Goal: Task Accomplishment & Management: Complete application form

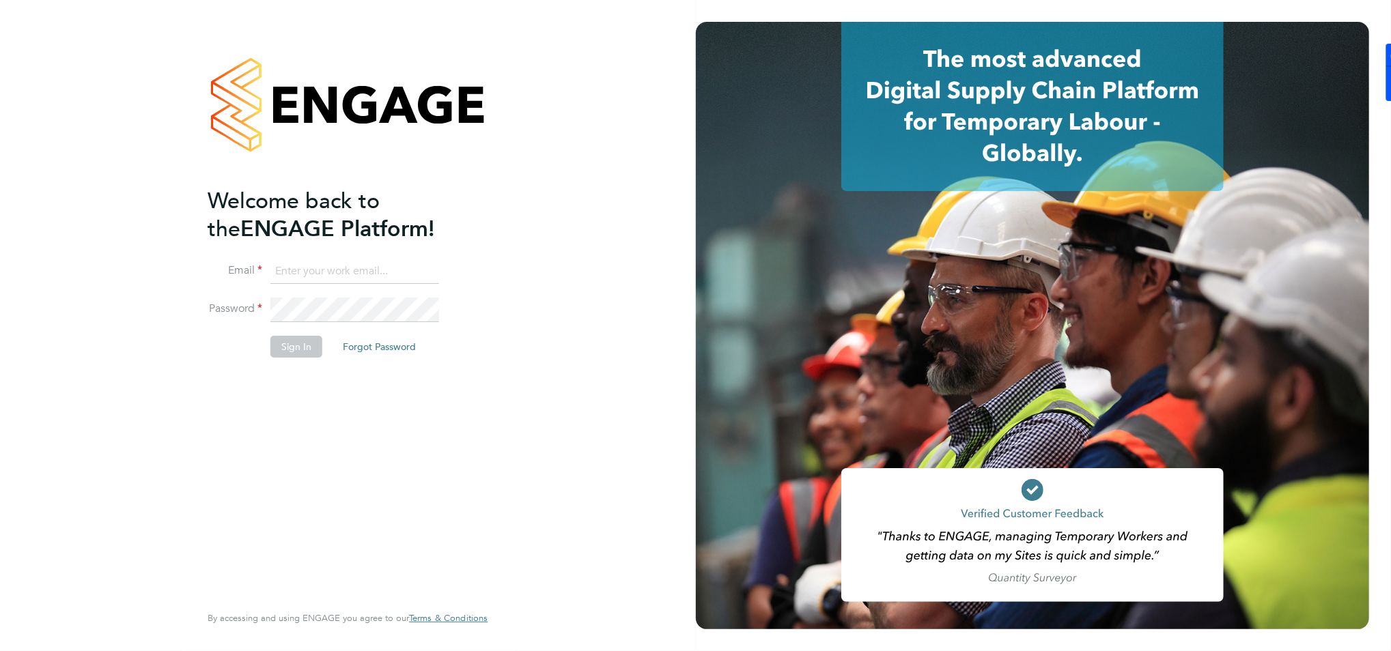
type input "[EMAIL_ADDRESS][DOMAIN_NAME]"
click at [306, 345] on button "Sign In" at bounding box center [296, 347] width 52 height 22
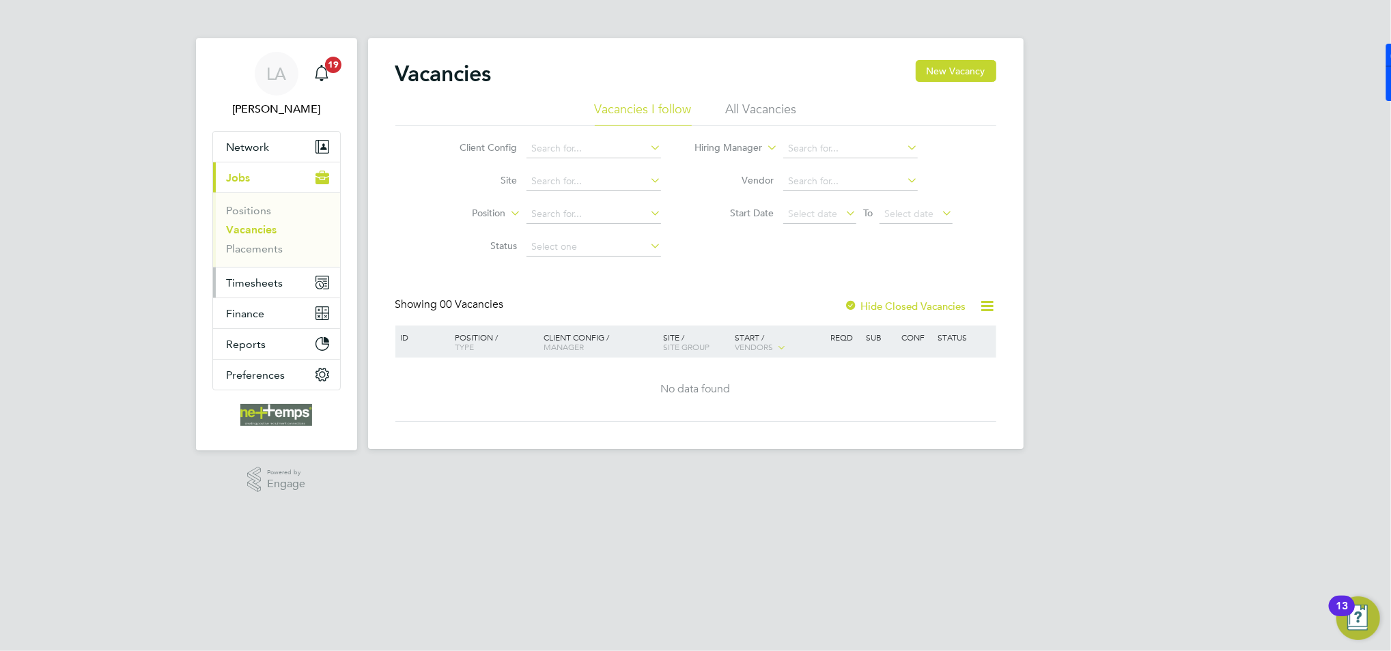
click at [274, 289] on span "Timesheets" at bounding box center [255, 283] width 57 height 13
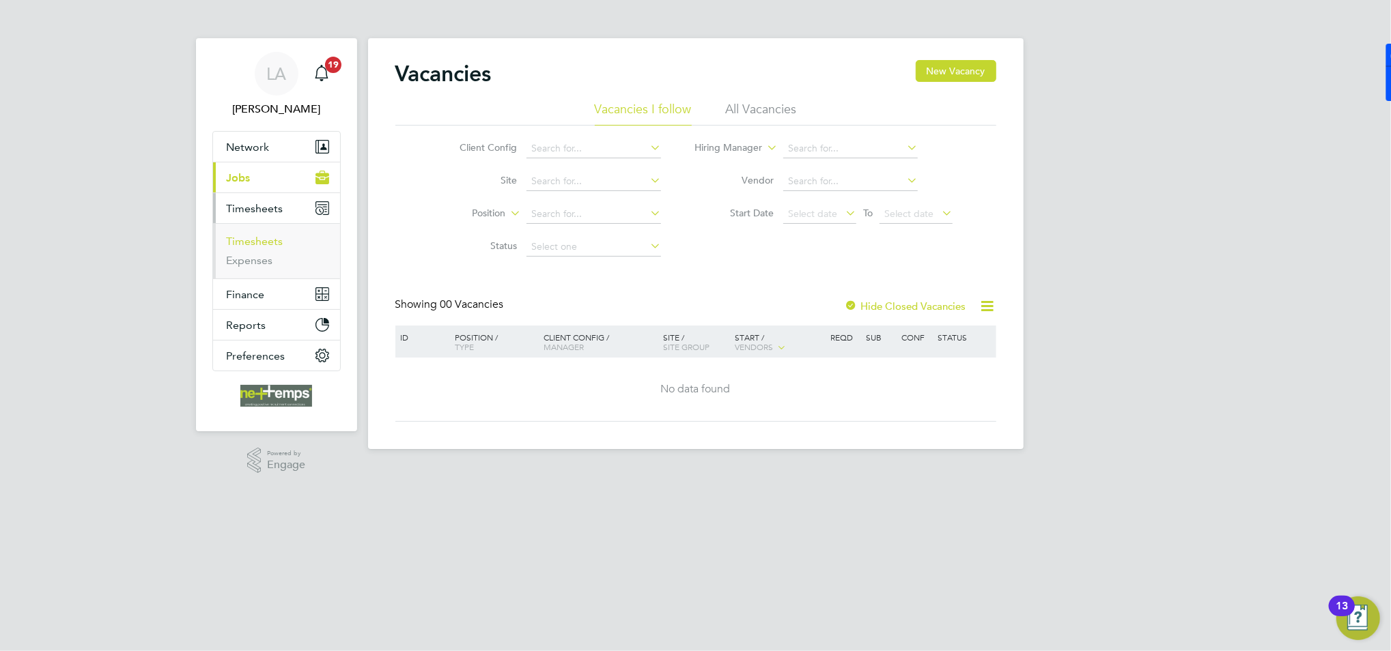
click at [267, 245] on link "Timesheets" at bounding box center [255, 241] width 57 height 13
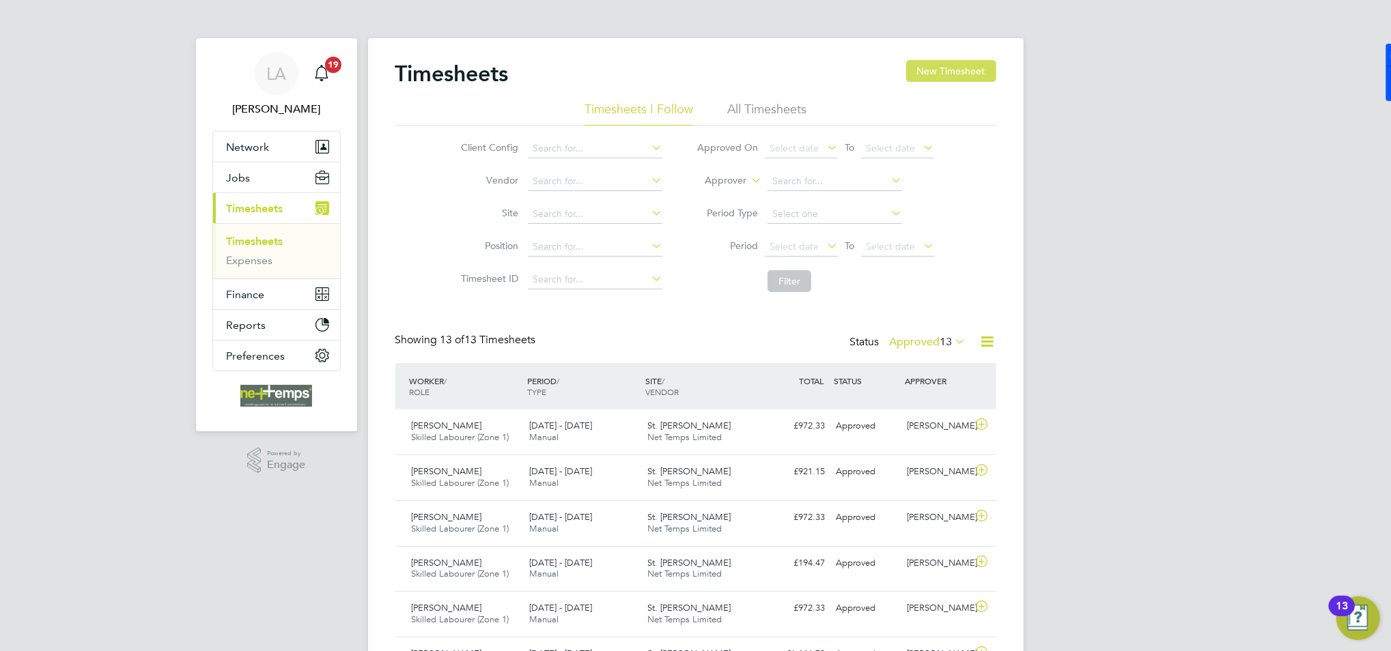
click at [942, 79] on button "New Timesheet" at bounding box center [951, 71] width 90 height 22
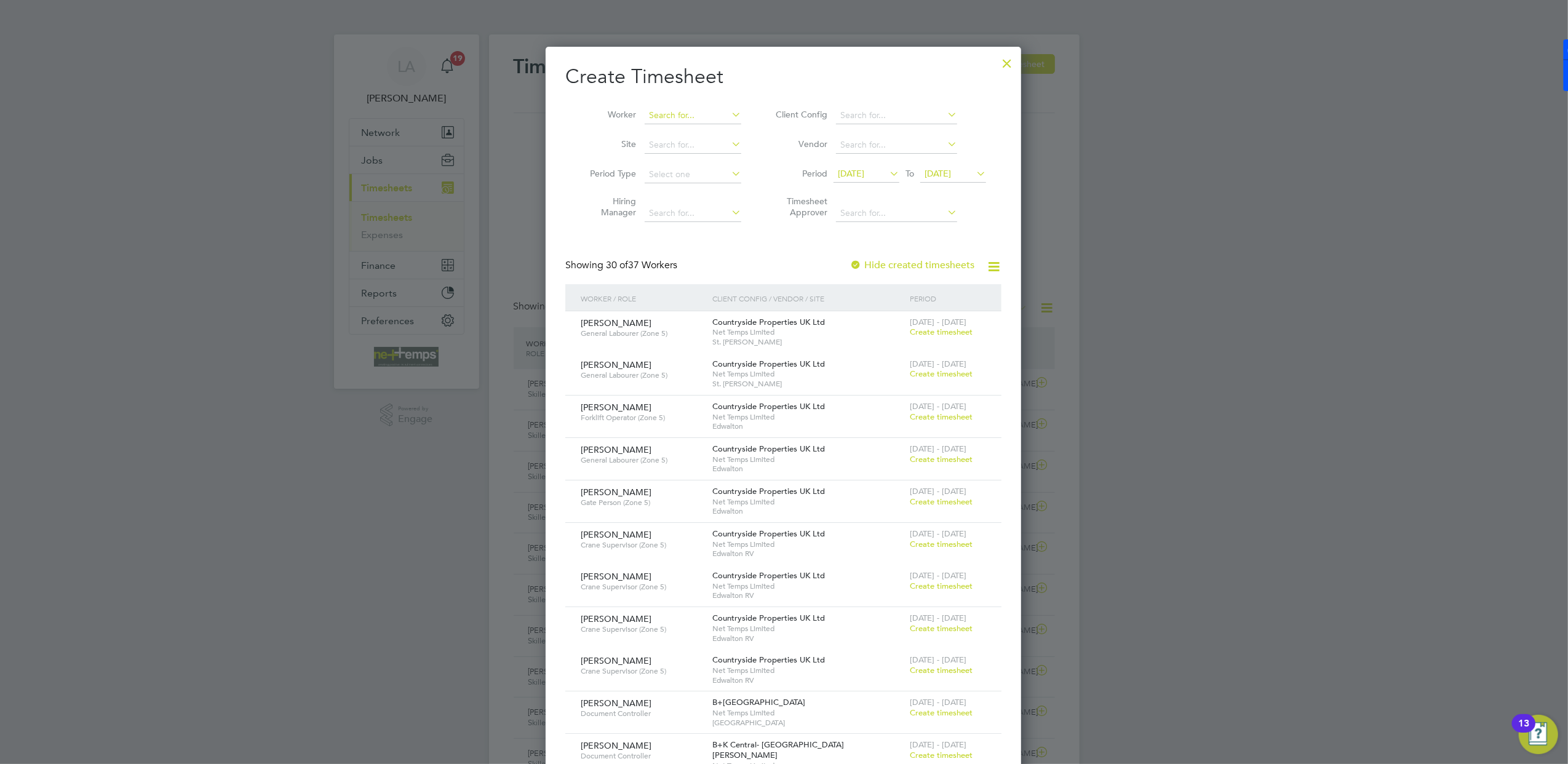
click at [673, 122] on input at bounding box center [693, 115] width 96 height 17
type input "u"
click at [705, 135] on li "Ricky St anley" at bounding box center [700, 132] width 112 height 16
type input "Ricky Stanley"
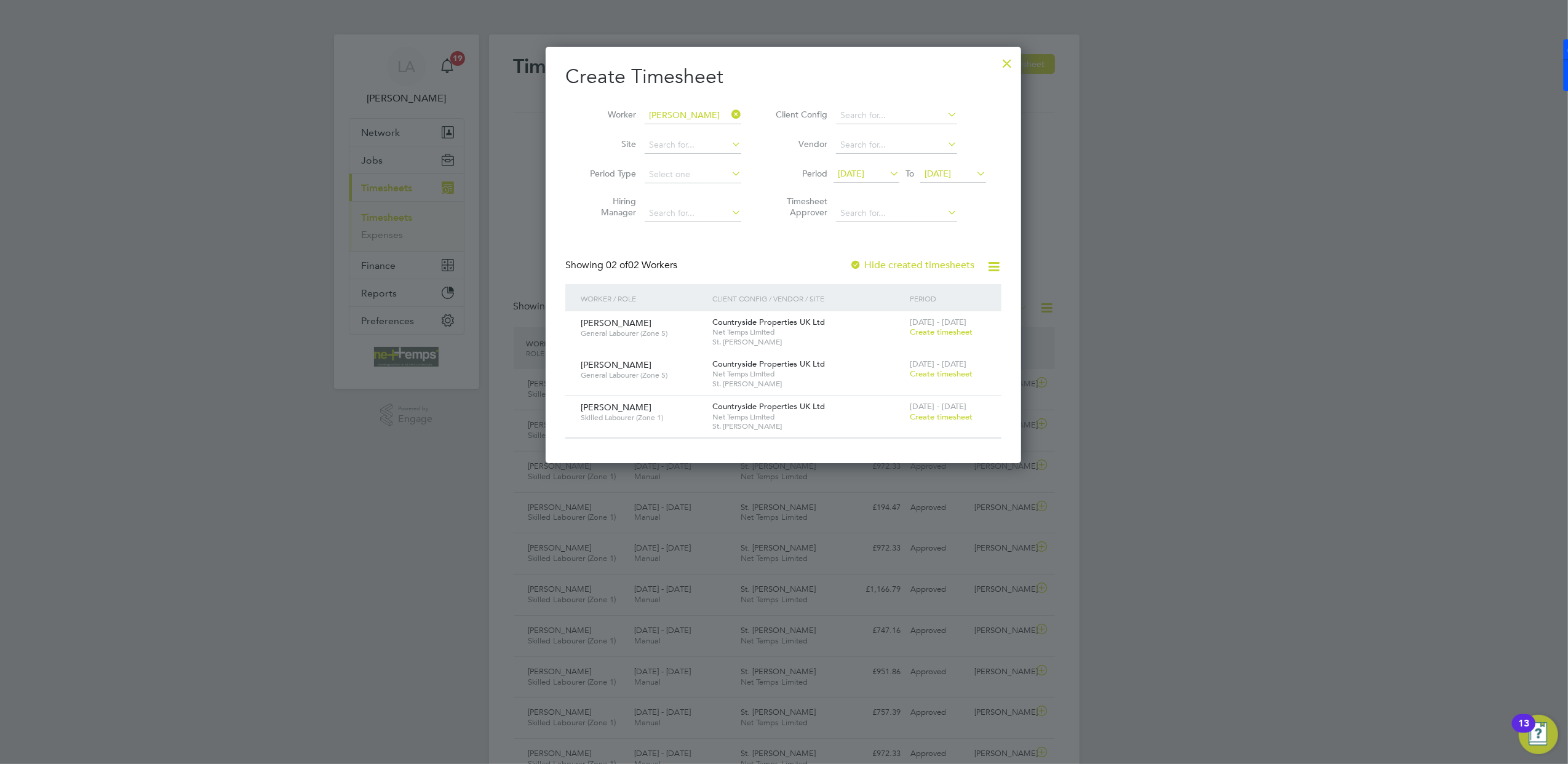
click at [926, 414] on span "Create timesheet" at bounding box center [941, 417] width 63 height 11
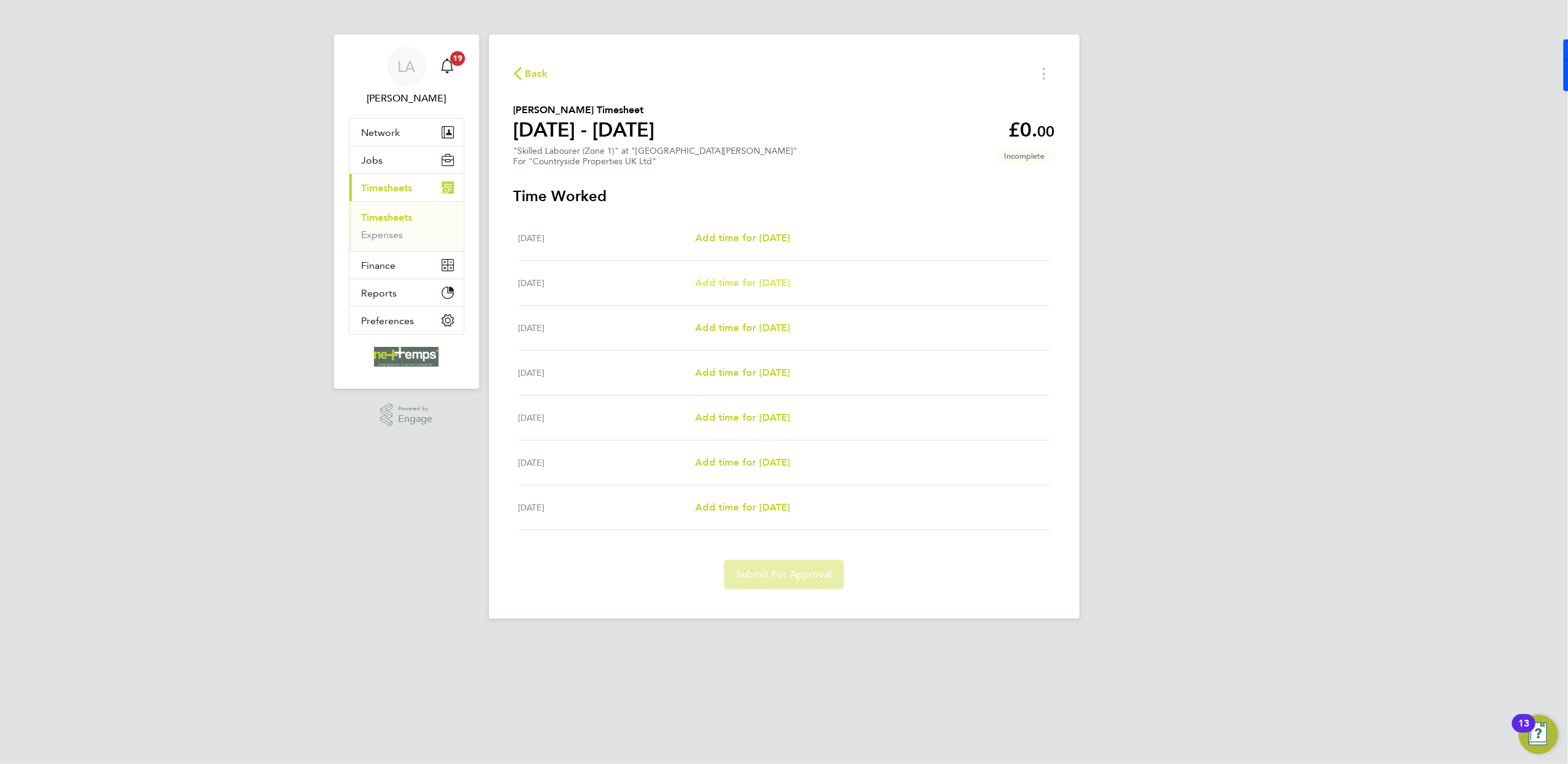
click at [754, 284] on span "Add time for Tue 26 Aug" at bounding box center [742, 282] width 95 height 12
select select "30"
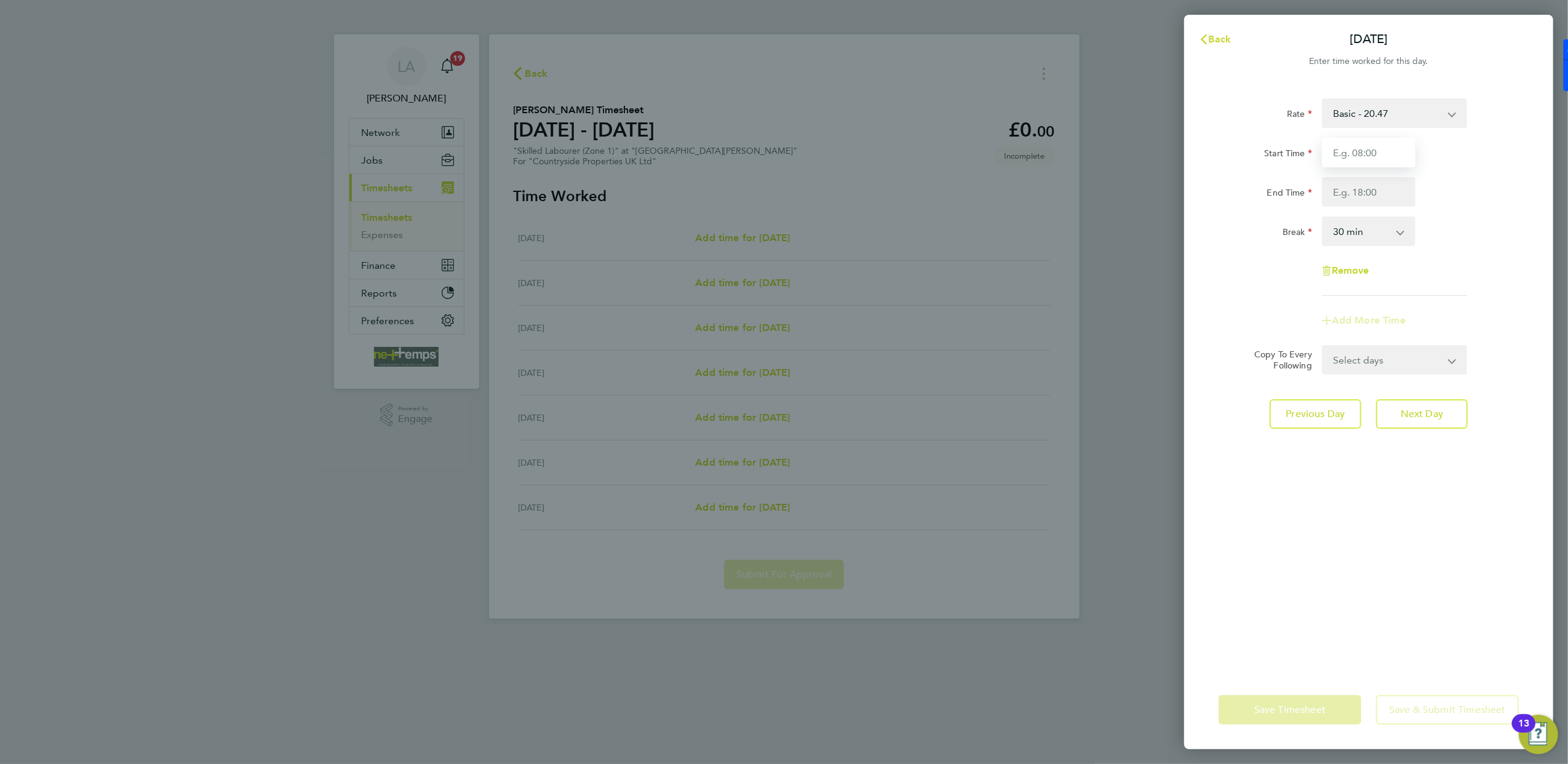
click at [1252, 160] on input "Start Time" at bounding box center [1369, 152] width 94 height 30
type input "07:30"
drag, startPoint x: 1390, startPoint y: 187, endPoint x: 1379, endPoint y: 192, distance: 12.1
click at [1252, 187] on input "End Time" at bounding box center [1369, 192] width 94 height 30
type input "17:30"
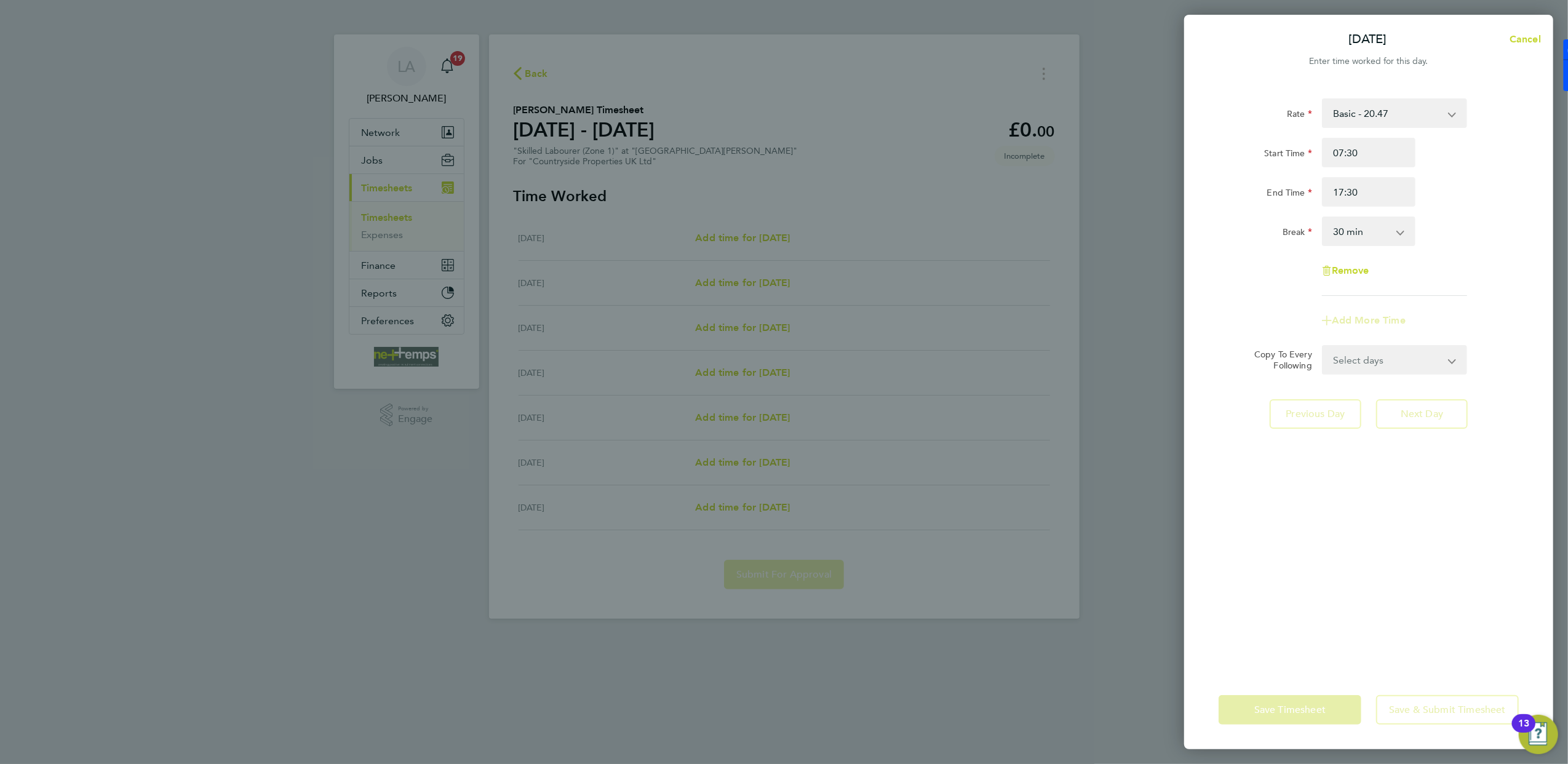
drag, startPoint x: 1319, startPoint y: 567, endPoint x: 1318, endPoint y: 557, distance: 10.0
click at [1252, 564] on div "Rate Basic - 20.47 Start Time 07:30 End Time 17:30 Break 0 min 15 min 30 min 45…" at bounding box center [1369, 377] width 369 height 587
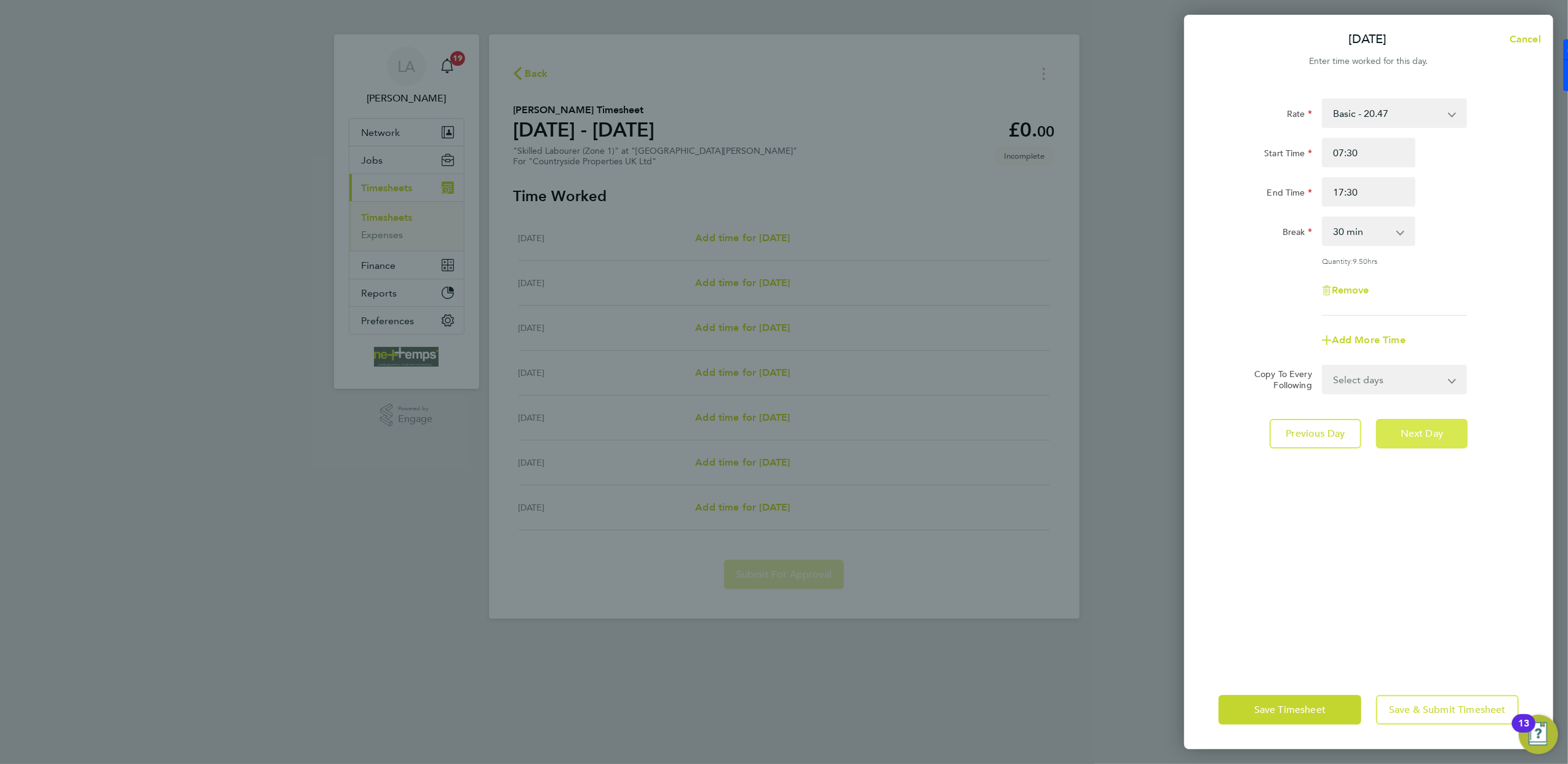
click at [1252, 424] on button "Next Day" at bounding box center [1422, 433] width 92 height 30
select select "30"
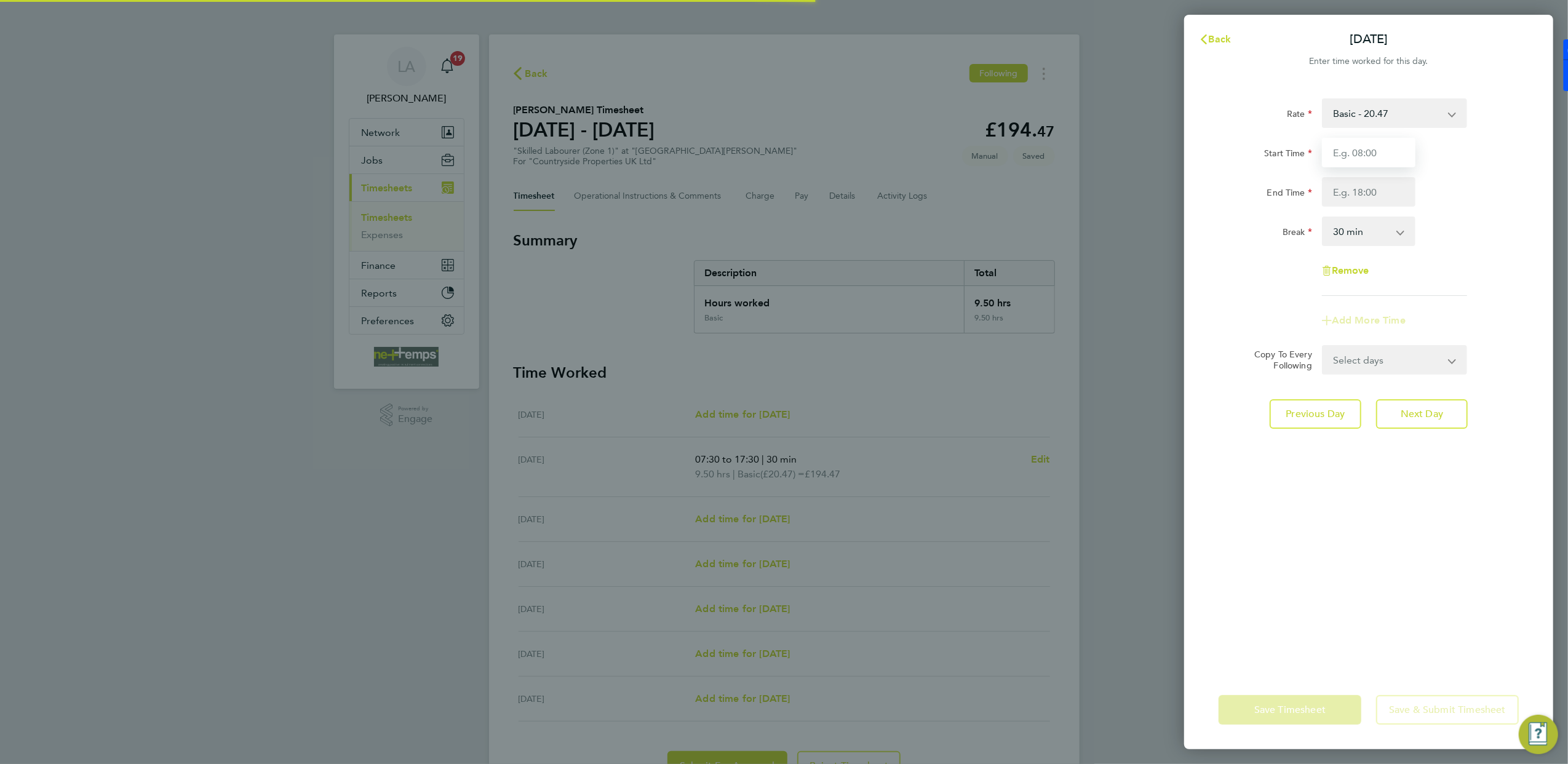
click at [1252, 154] on input "Start Time" at bounding box center [1369, 152] width 94 height 30
type input "07:30"
click at [1252, 183] on input "End Time" at bounding box center [1369, 192] width 94 height 30
type input "17:30"
click at [1252, 523] on div "Rate Basic - 20.47 Start Time 07:30 End Time 17:30 Break 0 min 15 min 30 min 45…" at bounding box center [1369, 377] width 369 height 587
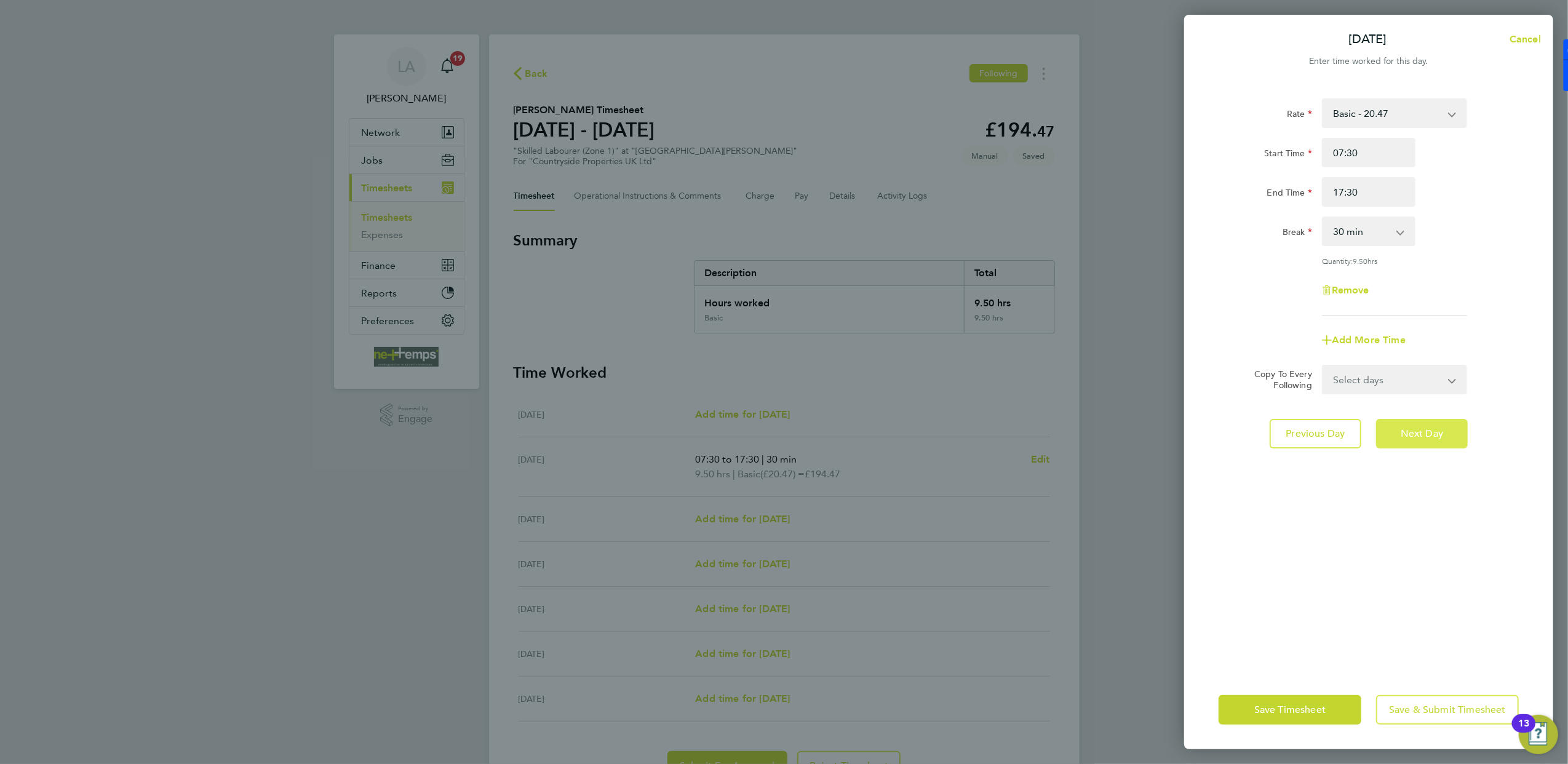
click at [1252, 429] on span "Next Day" at bounding box center [1421, 434] width 42 height 13
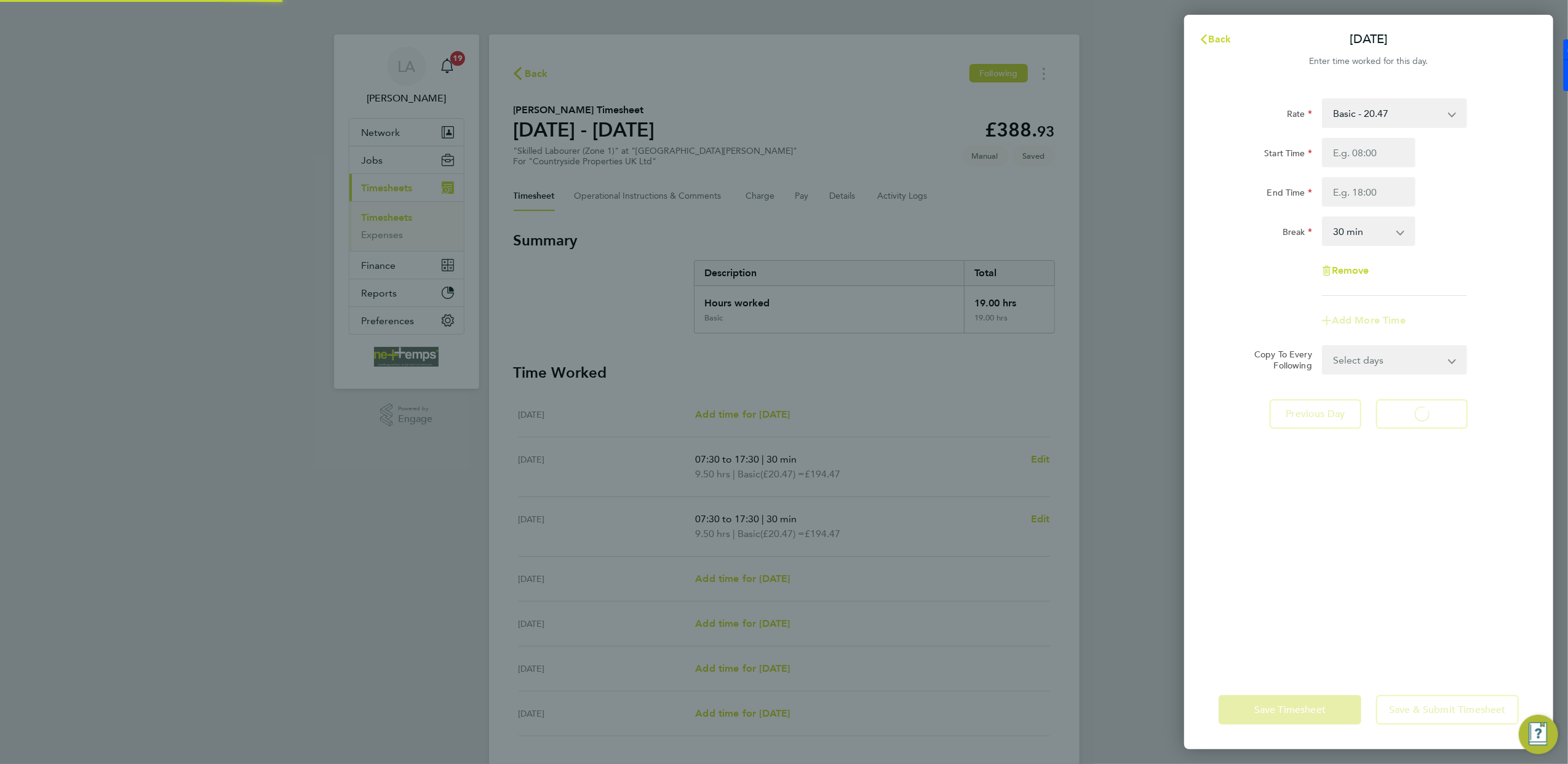
select select "30"
click at [1252, 144] on input "Start Time" at bounding box center [1369, 152] width 94 height 30
type input "07:30"
click at [1252, 195] on input "End Time" at bounding box center [1369, 192] width 94 height 30
type input "17:30"
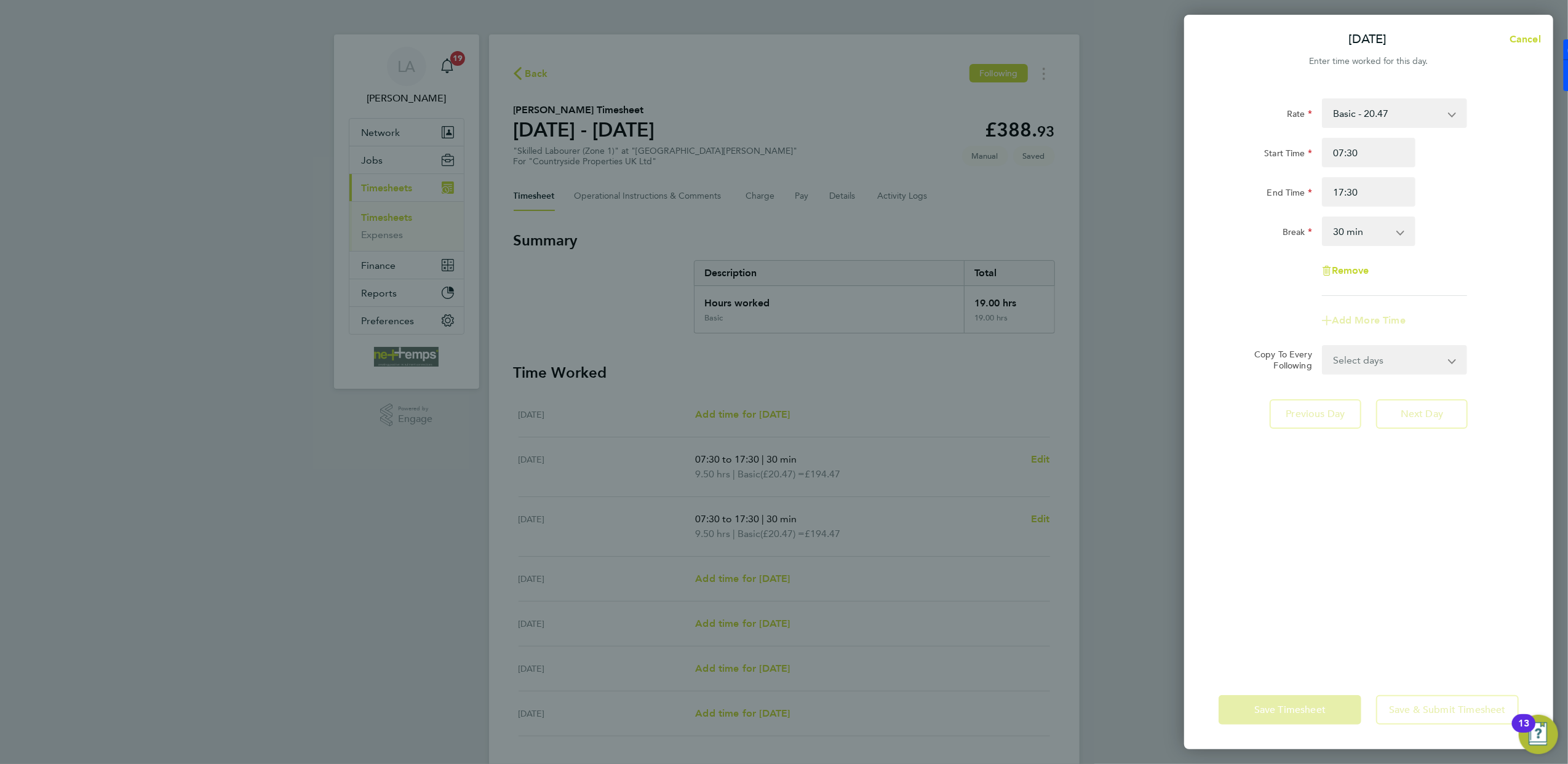
click at [1252, 500] on div "Rate Basic - 20.47 Start Time 07:30 End Time 17:30 Break 0 min 15 min 30 min 45…" at bounding box center [1369, 377] width 369 height 587
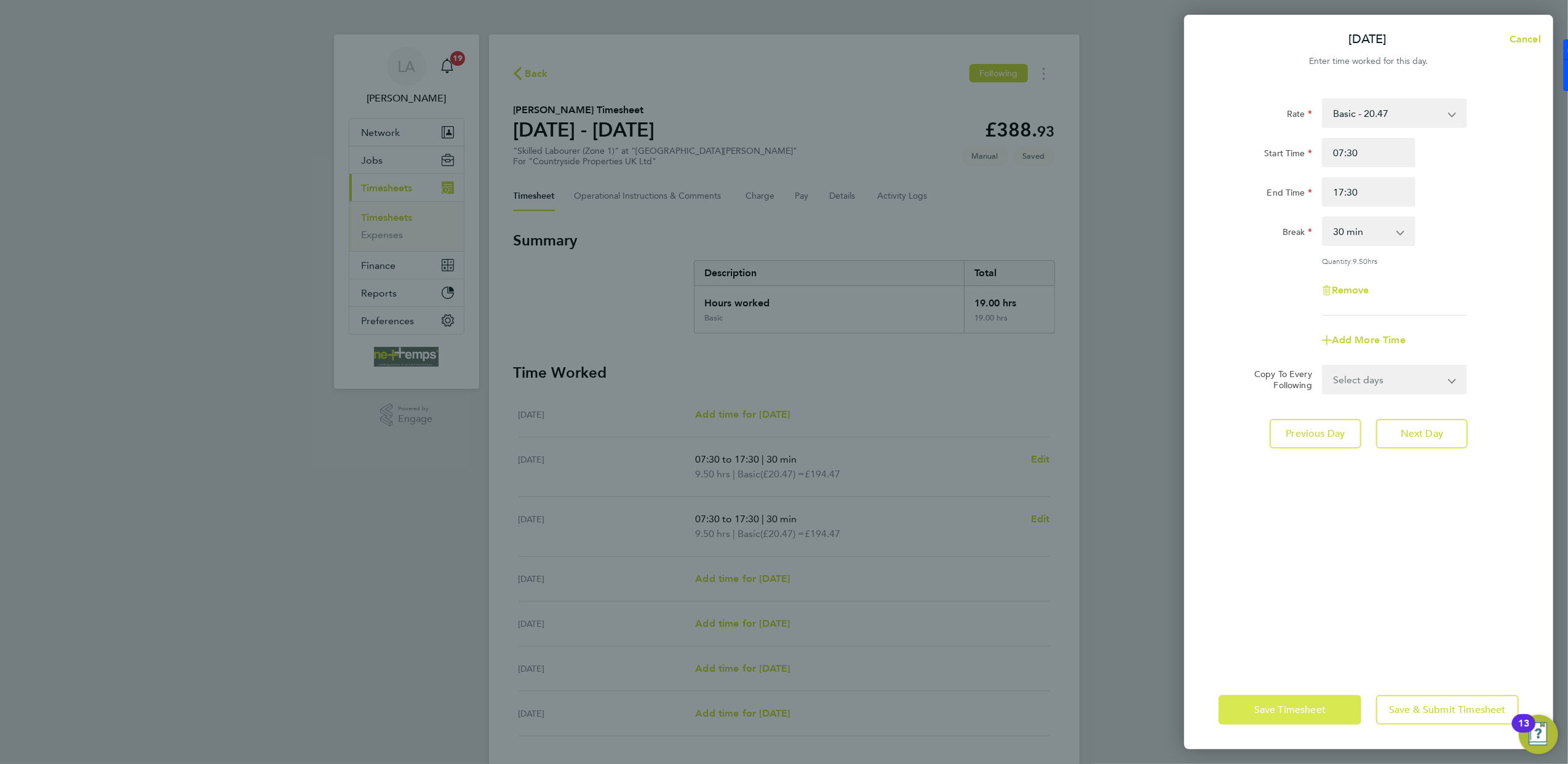
click at [1252, 587] on span "Save Timesheet" at bounding box center [1289, 710] width 71 height 13
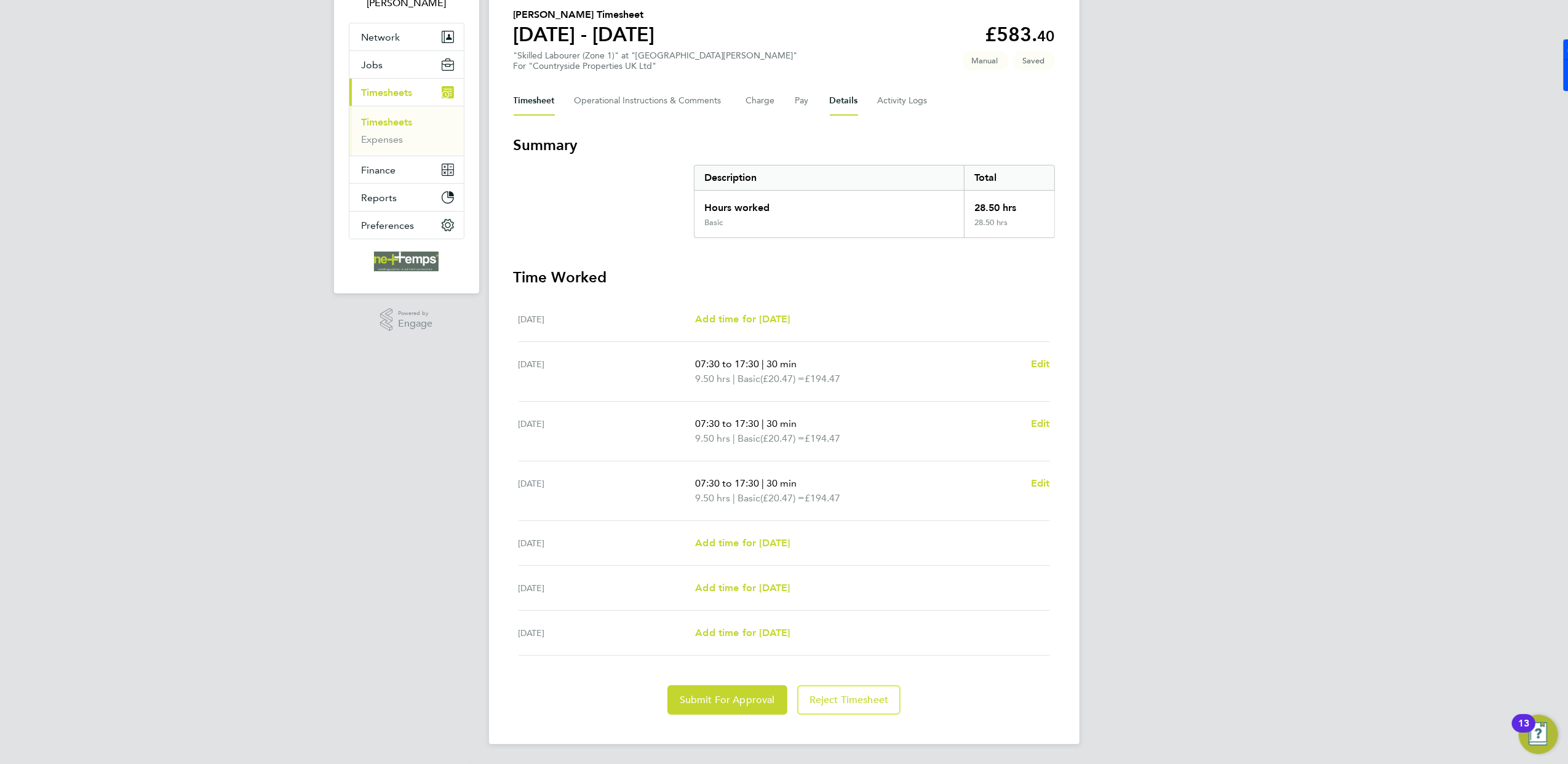
click at [854, 96] on button "Details" at bounding box center [843, 101] width 28 height 30
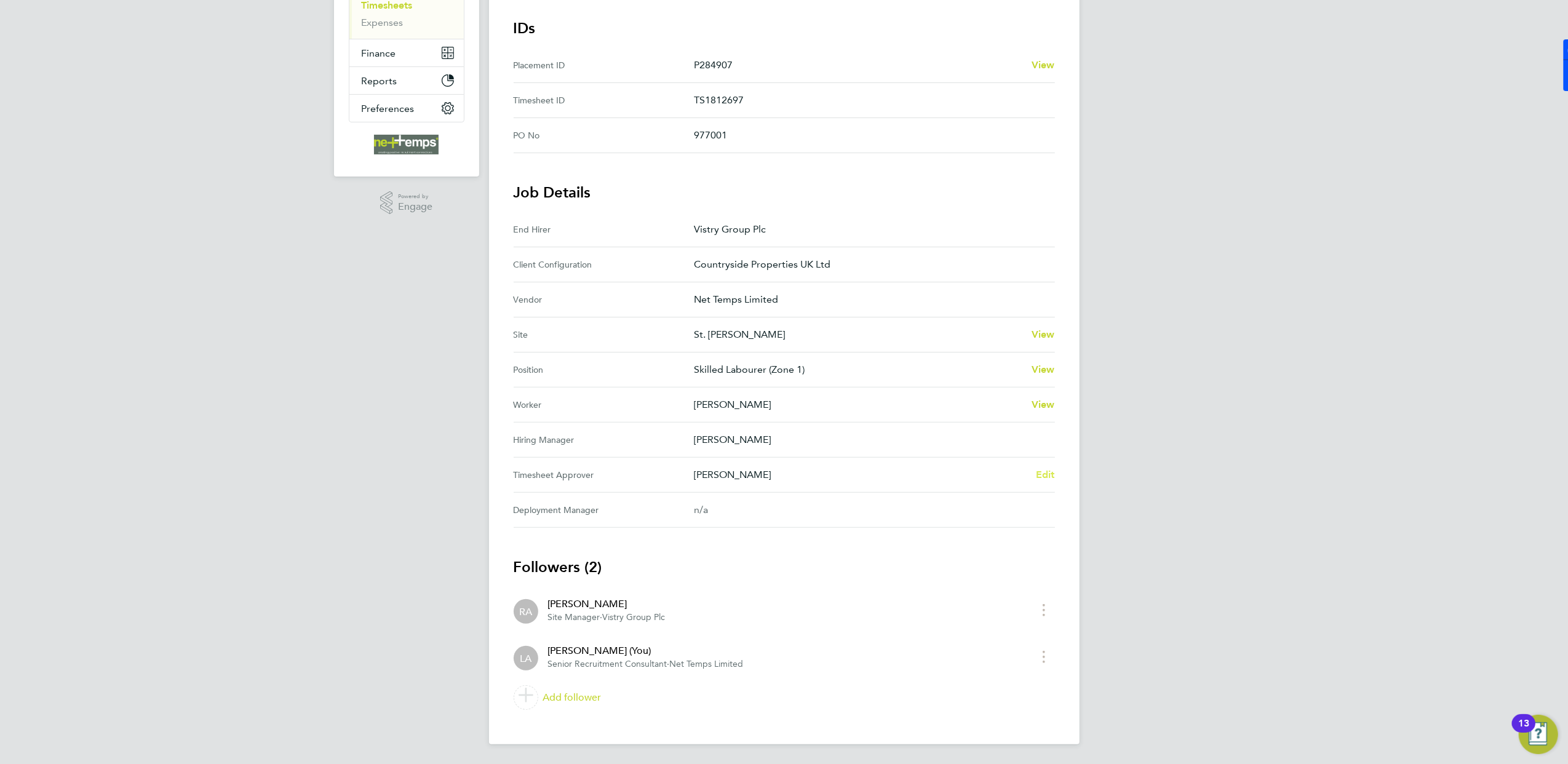
click at [1046, 477] on span "Edit" at bounding box center [1045, 474] width 19 height 12
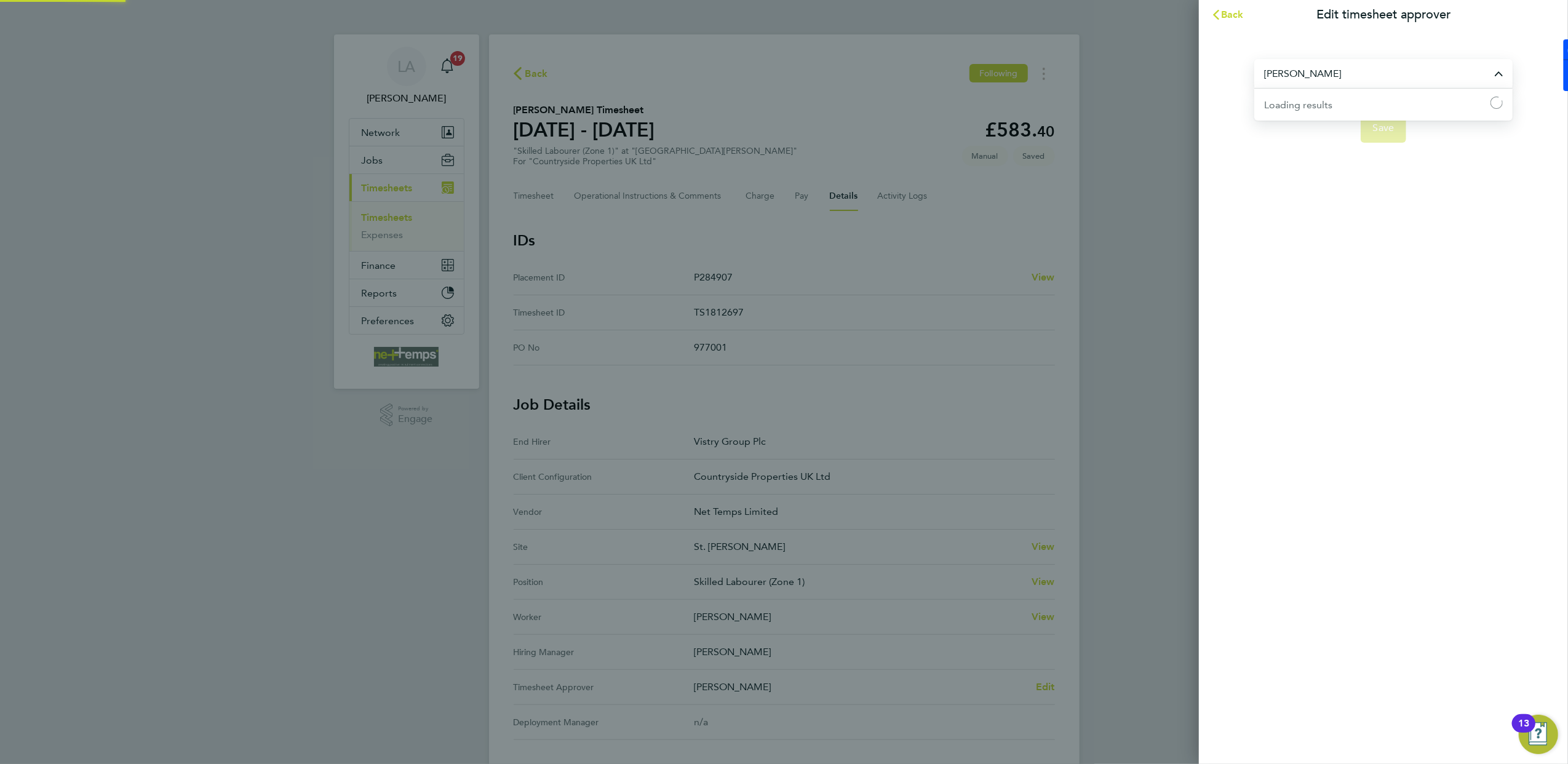
click at [1252, 62] on input "Rui Afonso" at bounding box center [1382, 74] width 258 height 29
click at [1252, 94] on li "James Archer" at bounding box center [1382, 103] width 258 height 30
type input "James Archer"
click at [1252, 131] on button "Save" at bounding box center [1383, 128] width 46 height 30
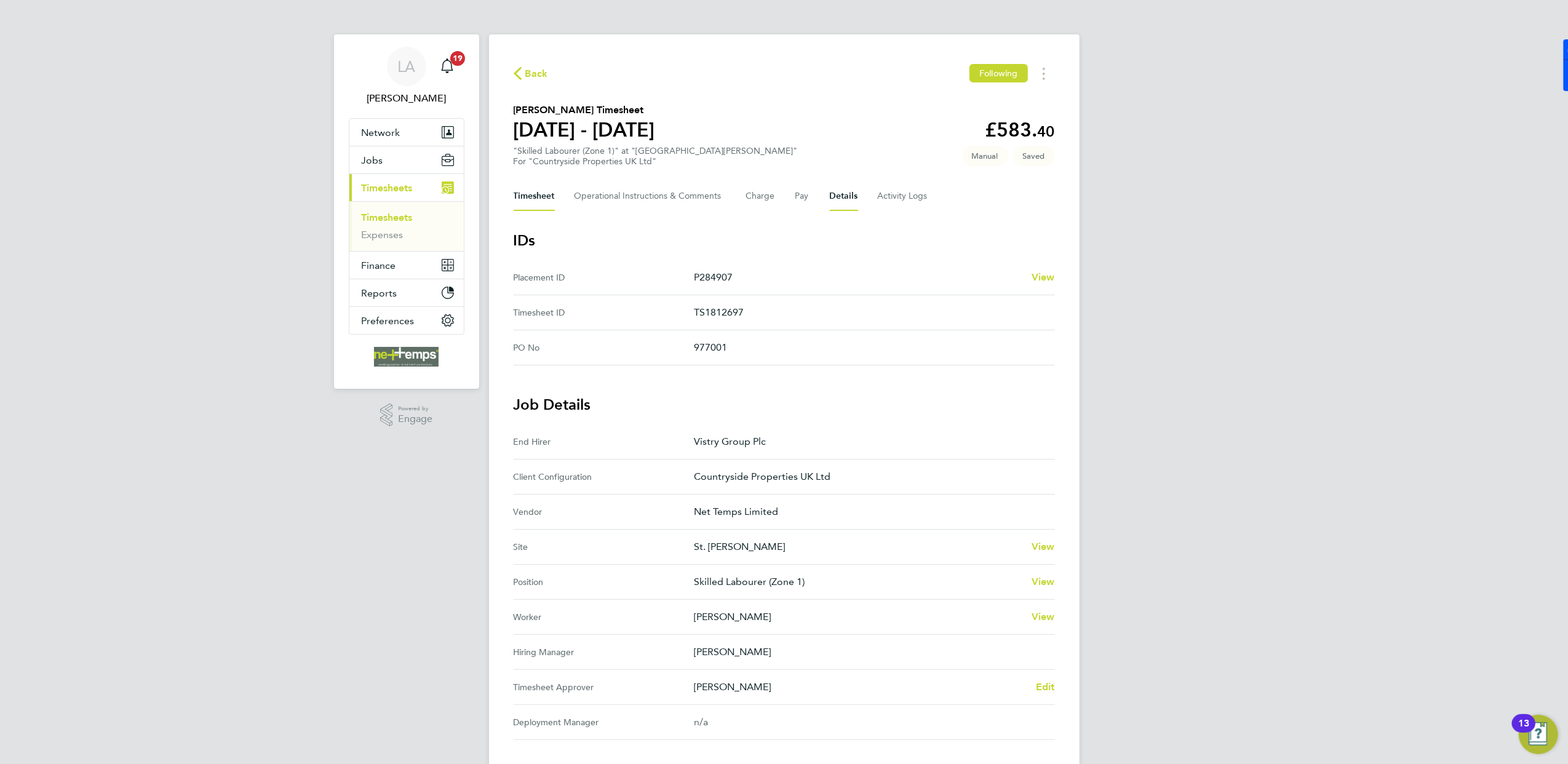
click at [519, 189] on button "Timesheet" at bounding box center [534, 196] width 41 height 30
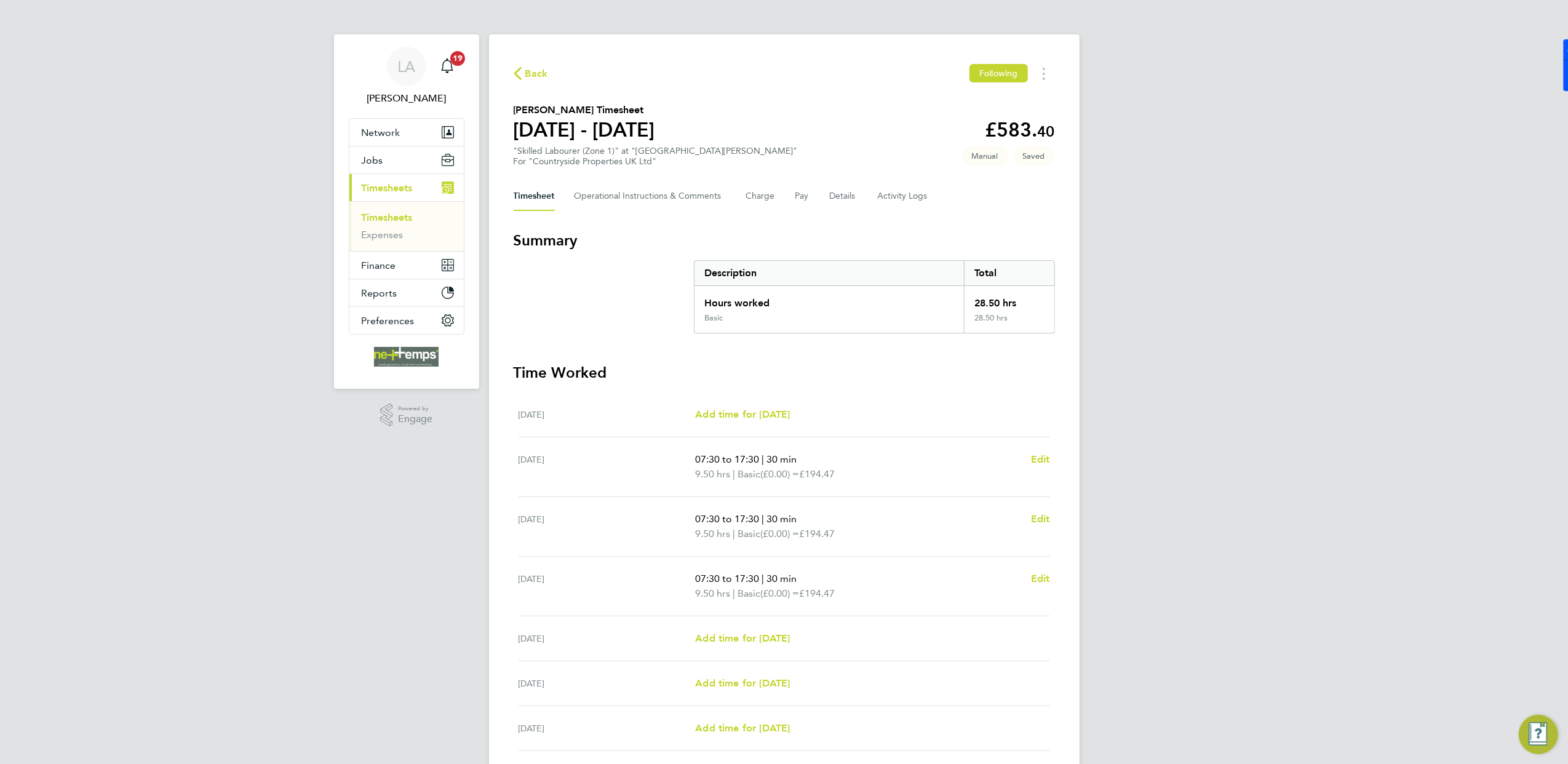
scroll to position [96, 0]
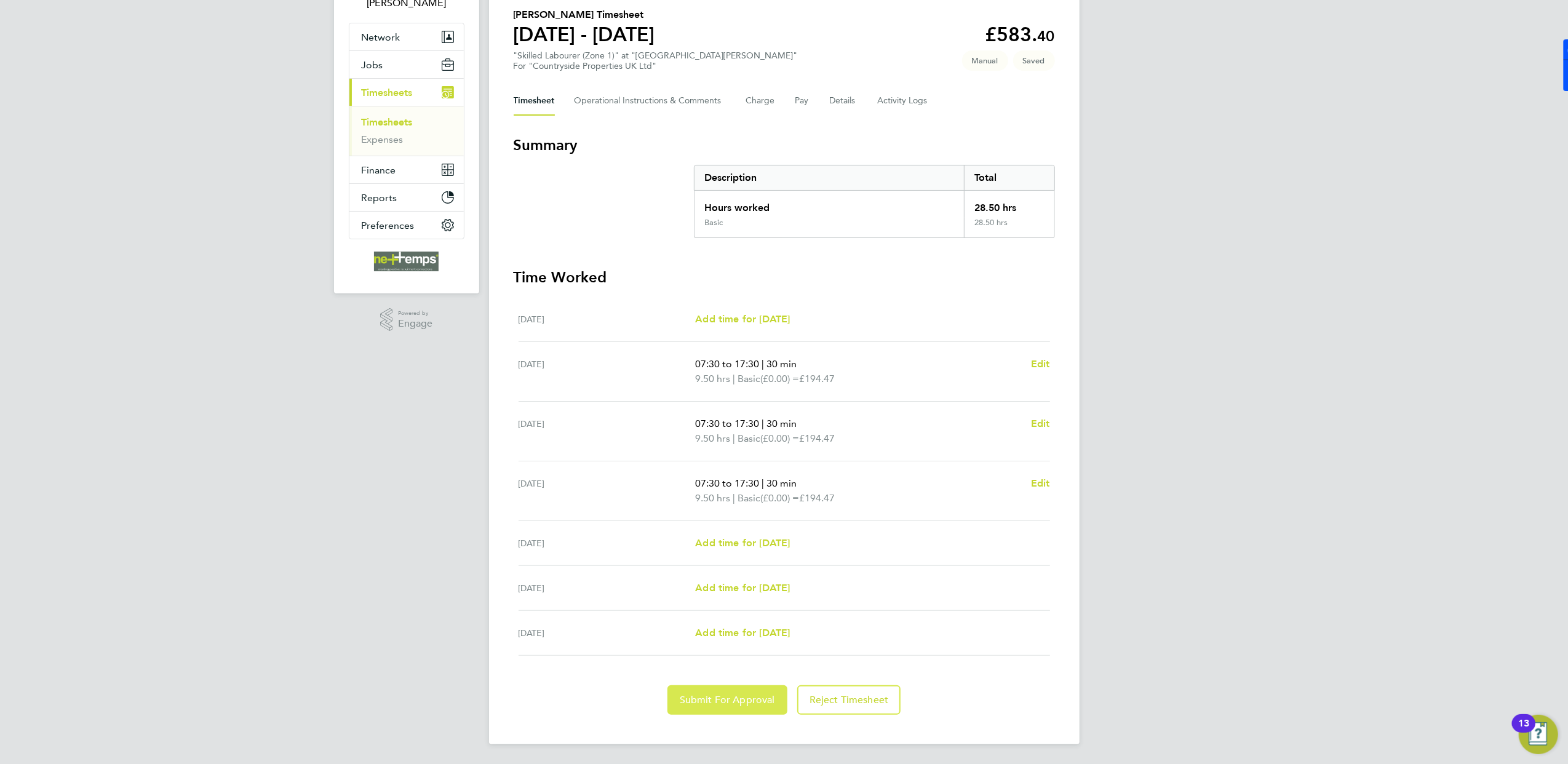
click at [723, 587] on span "Submit For Approval" at bounding box center [728, 700] width 95 height 13
